Goal: Book appointment/travel/reservation

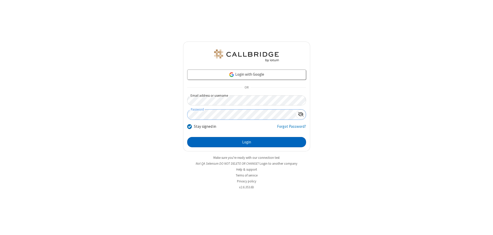
click at [246, 142] on button "Login" at bounding box center [246, 142] width 119 height 10
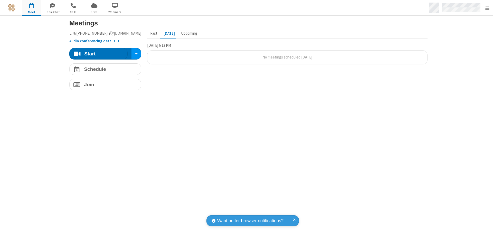
click at [487, 8] on span "Open menu" at bounding box center [487, 8] width 4 height 5
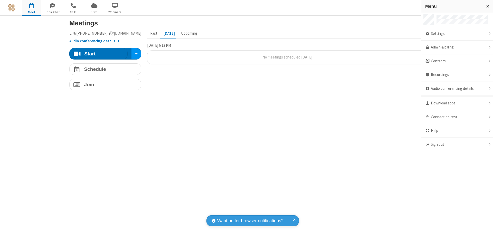
click at [32, 8] on span "button" at bounding box center [31, 5] width 19 height 9
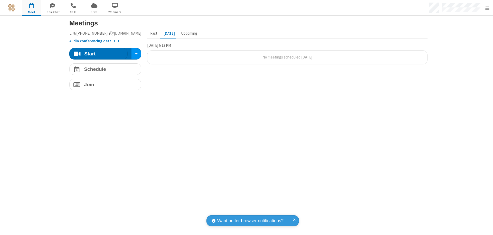
click at [32, 8] on span "button" at bounding box center [31, 5] width 19 height 9
click at [103, 69] on h4 "Schedule" at bounding box center [95, 69] width 22 height 5
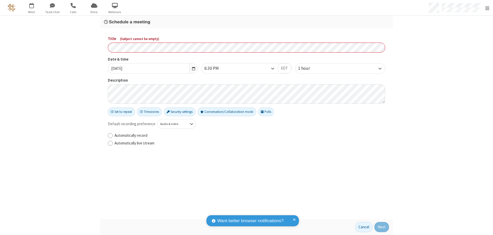
click at [244, 22] on h3 "Schedule a meeting" at bounding box center [246, 22] width 285 height 5
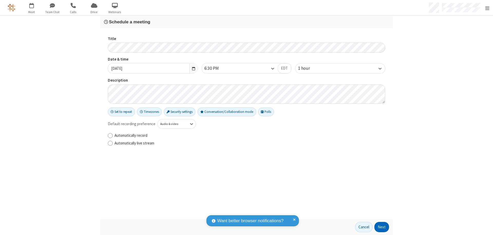
click at [380, 227] on button "Next" at bounding box center [381, 227] width 15 height 10
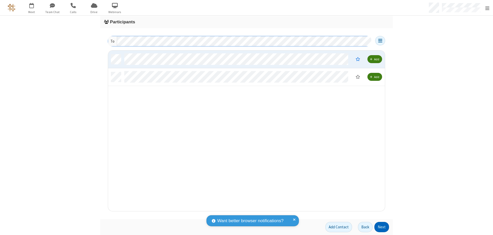
click at [380, 227] on button "Next" at bounding box center [381, 227] width 15 height 10
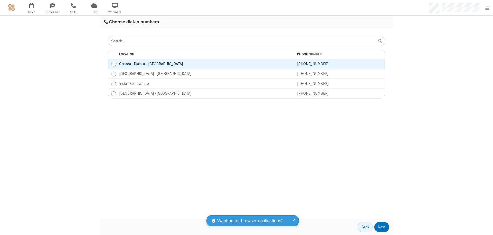
click at [380, 227] on button "Next" at bounding box center [381, 227] width 15 height 10
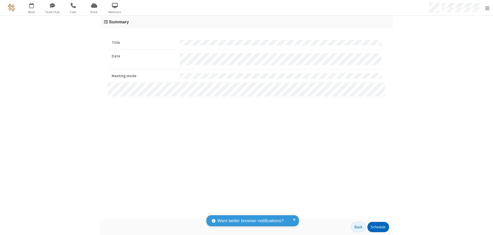
click at [376, 227] on button "Schedule" at bounding box center [378, 227] width 22 height 10
